Goal: Information Seeking & Learning: Learn about a topic

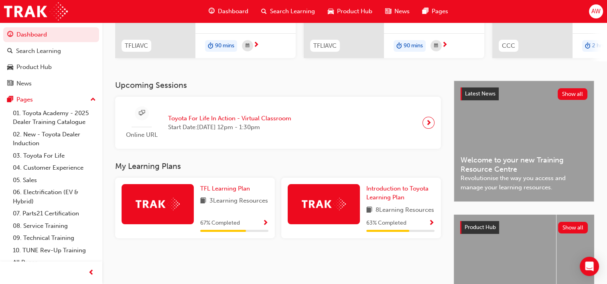
scroll to position [124, 0]
click at [210, 192] on span "TFL Learning Plan" at bounding box center [225, 188] width 50 height 7
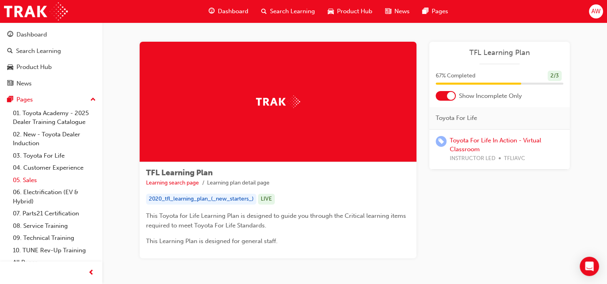
click at [30, 182] on link "05. Sales" at bounding box center [54, 180] width 89 height 12
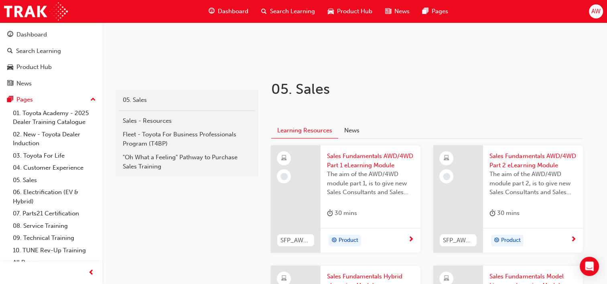
scroll to position [119, 0]
click at [26, 71] on div "Product Hub" at bounding box center [33, 67] width 35 height 9
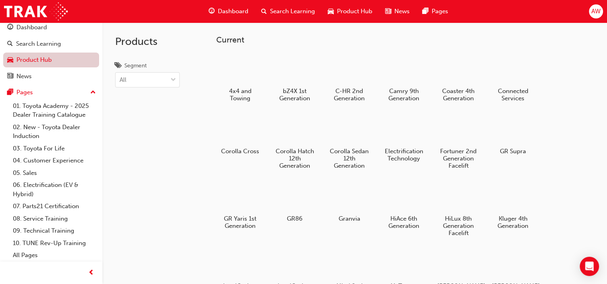
scroll to position [8, 0]
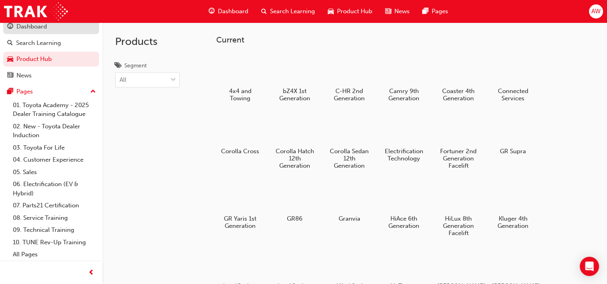
click at [30, 30] on div "Dashboard" at bounding box center [31, 26] width 30 height 9
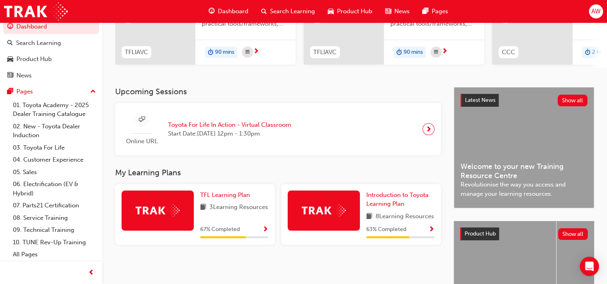
scroll to position [120, 0]
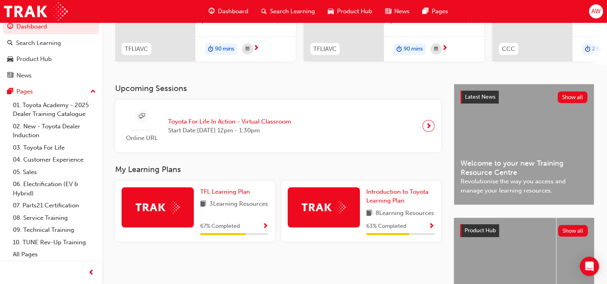
click at [317, 221] on div at bounding box center [324, 207] width 72 height 40
click at [377, 196] on span "Introduction to Toyota Learning Plan" at bounding box center [397, 196] width 62 height 16
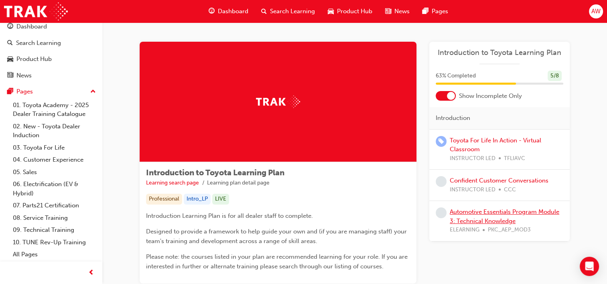
click at [467, 215] on link "Automotive Essentials Program Module 3: Technical Knowledge" at bounding box center [504, 216] width 109 height 16
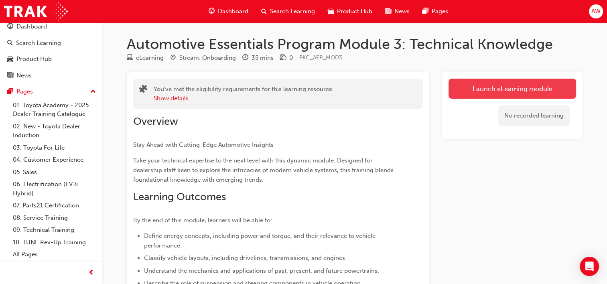
click at [470, 83] on link "Launch eLearning module" at bounding box center [512, 89] width 128 height 20
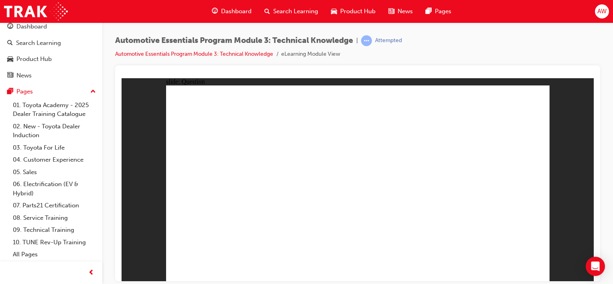
radio input "true"
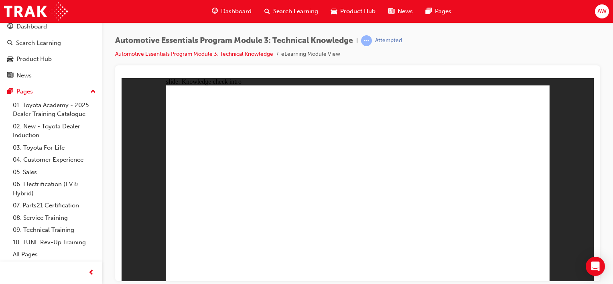
radio input "true"
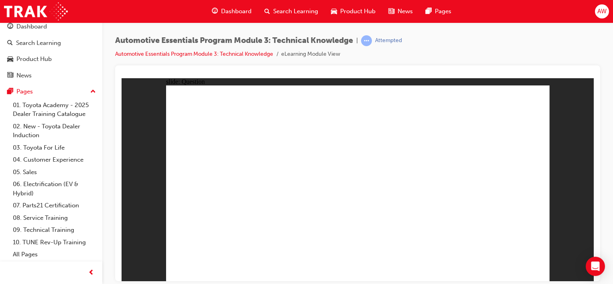
radio input "true"
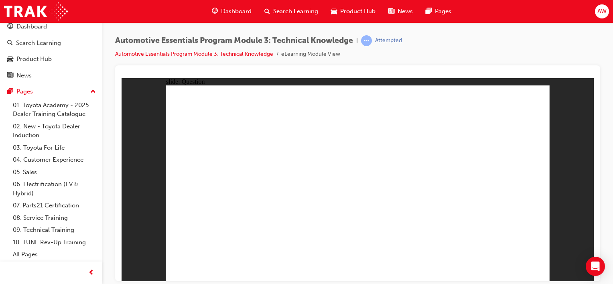
radio input "true"
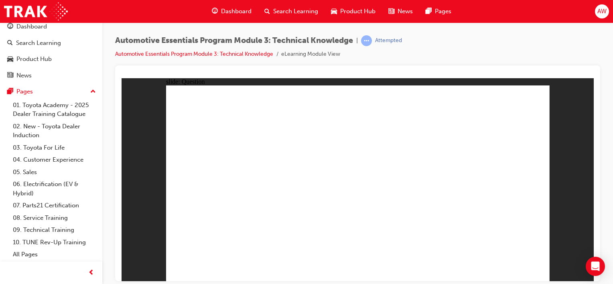
radio input "true"
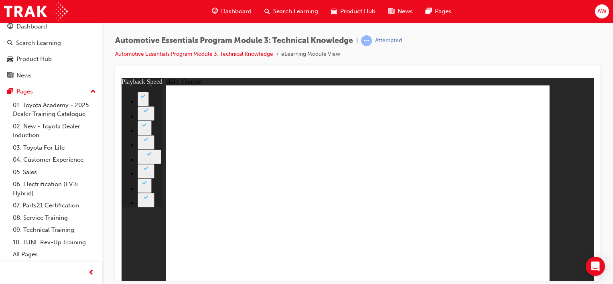
type input "3"
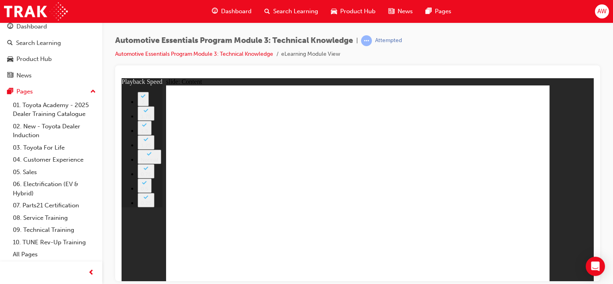
type input "10"
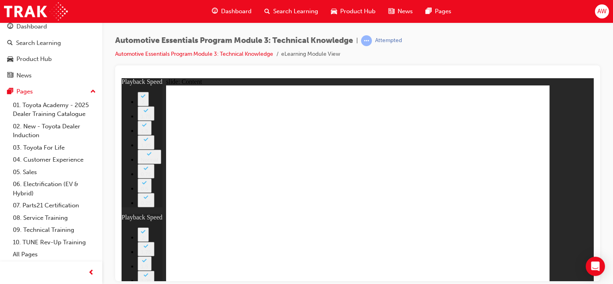
type input "9"
type input "10"
type input "9"
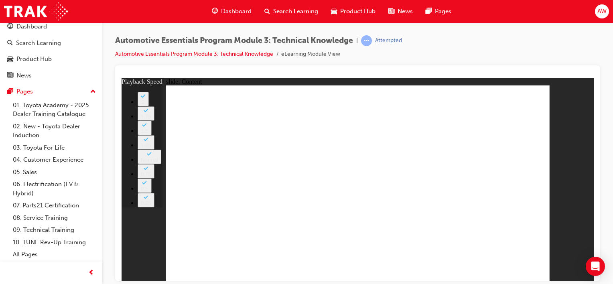
type input "18"
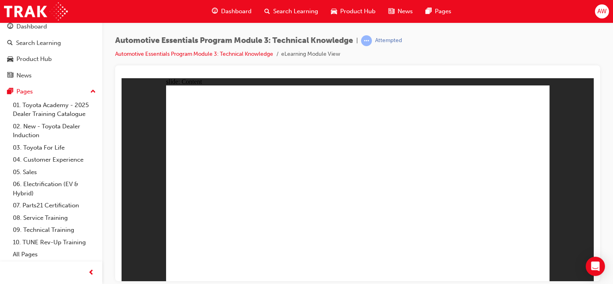
radio input "true"
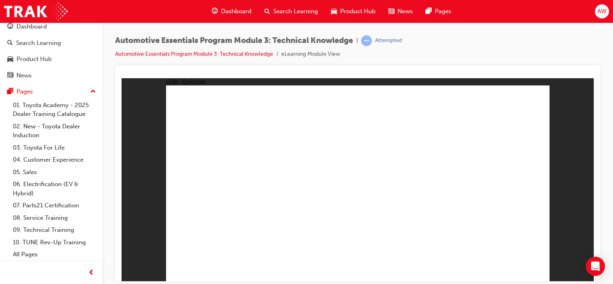
radio input "true"
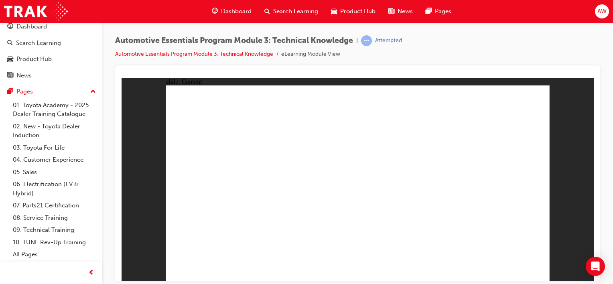
radio input "true"
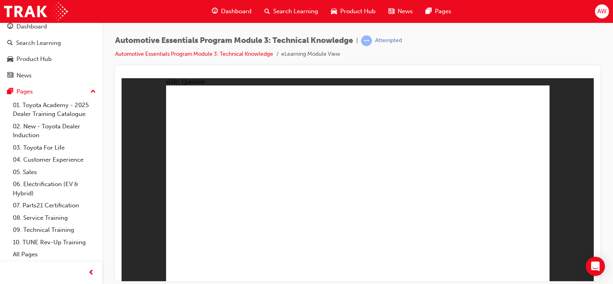
radio input "true"
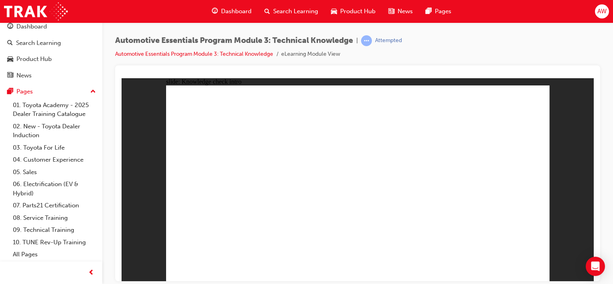
radio input "true"
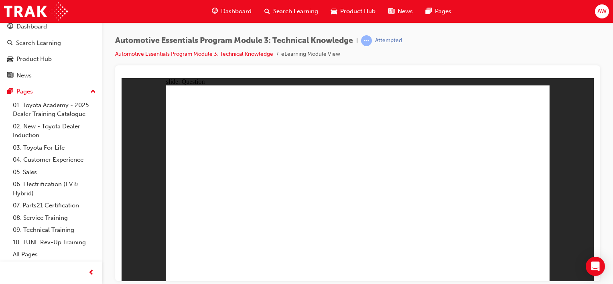
radio input "true"
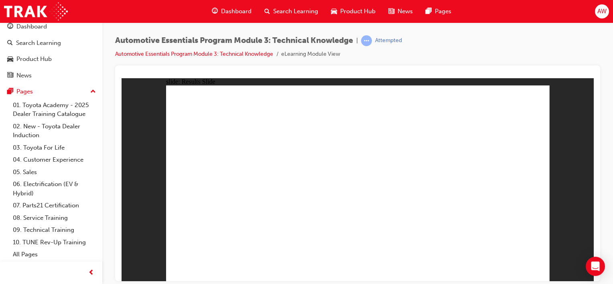
radio input "true"
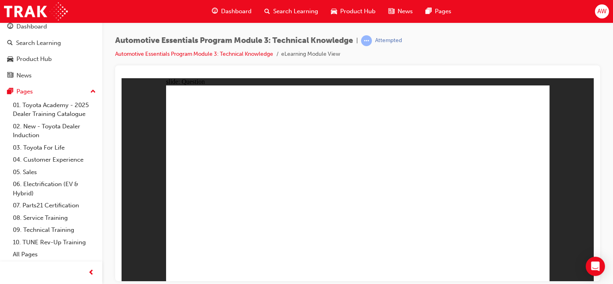
radio input "true"
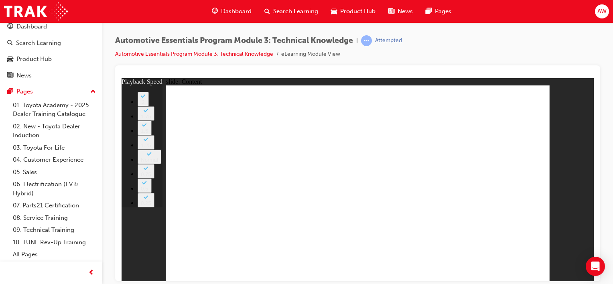
type input "8"
type input "13"
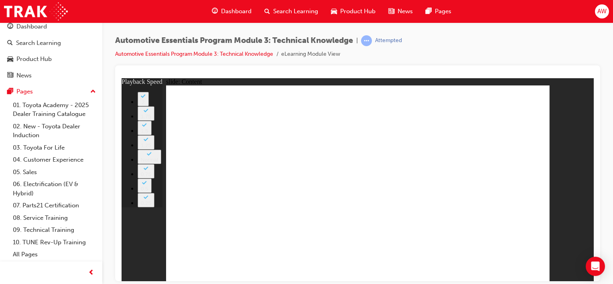
type input "4"
type input "5"
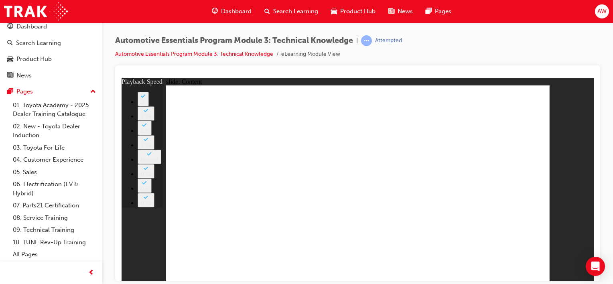
type input "3"
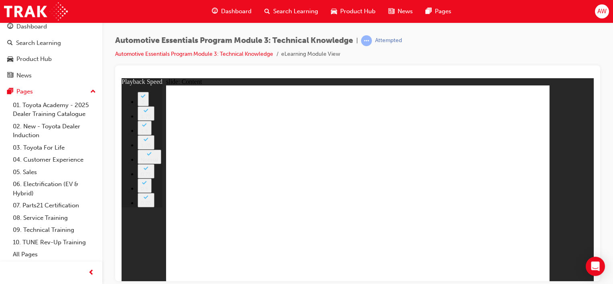
type input "7"
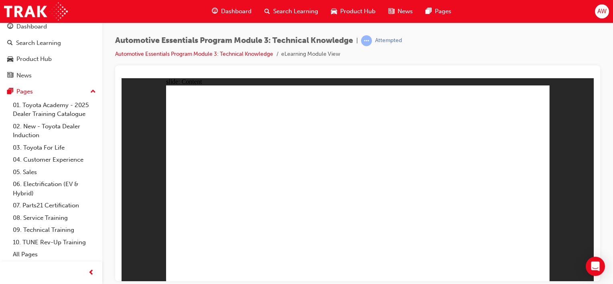
radio input "true"
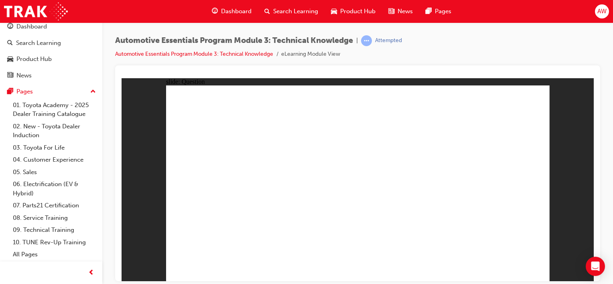
radio input "true"
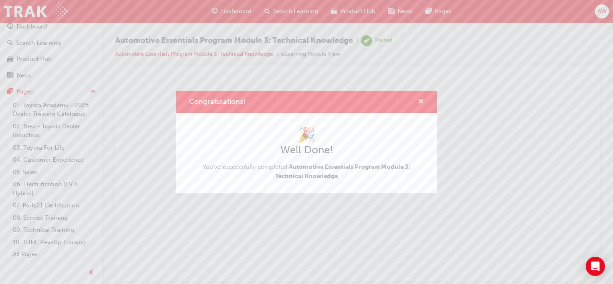
click at [420, 102] on span "cross-icon" at bounding box center [421, 102] width 6 height 7
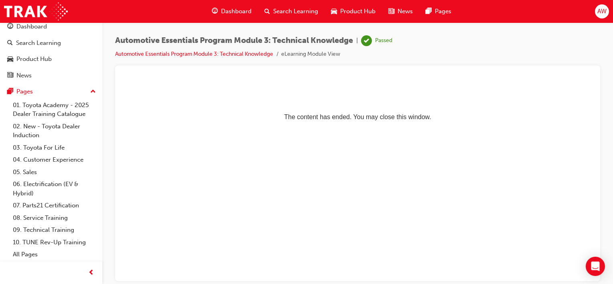
click at [224, 14] on span "Dashboard" at bounding box center [236, 11] width 30 height 9
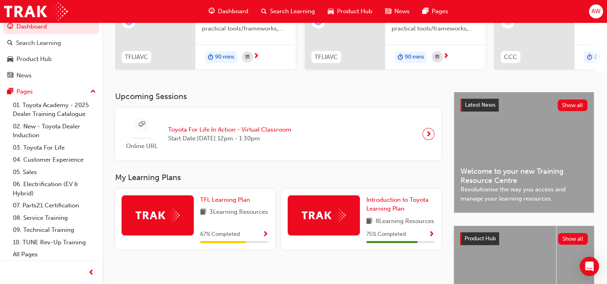
scroll to position [114, 0]
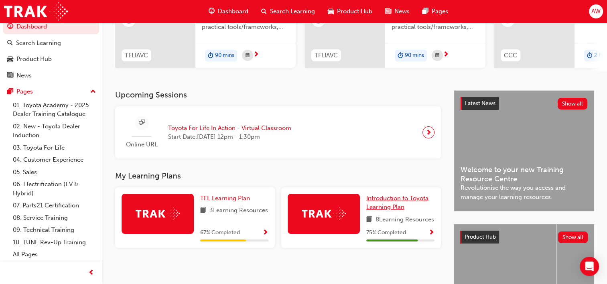
click at [370, 205] on link "Introduction to Toyota Learning Plan" at bounding box center [400, 203] width 68 height 18
